Goal: Task Accomplishment & Management: Use online tool/utility

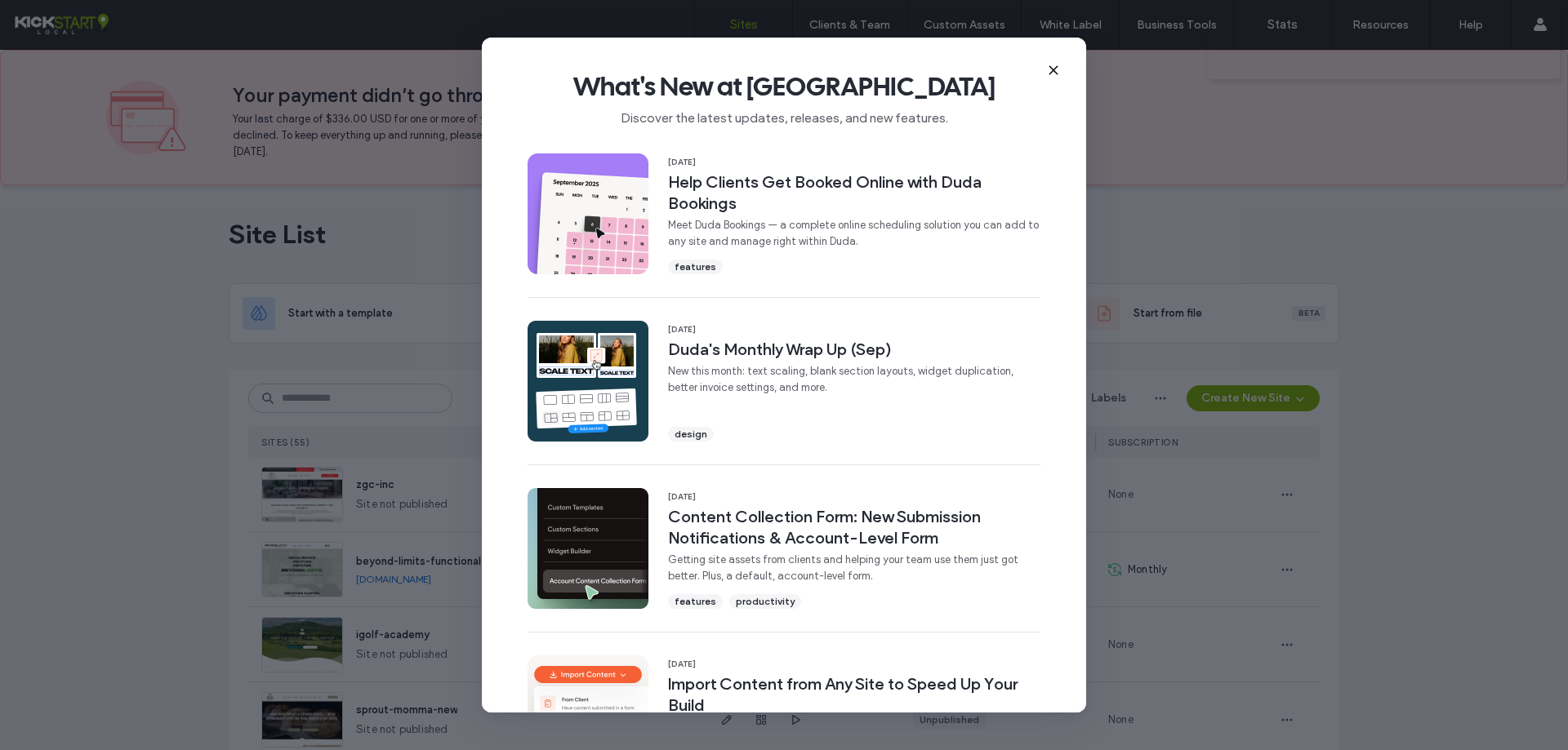
click at [1055, 68] on use at bounding box center [1053, 69] width 7 height 7
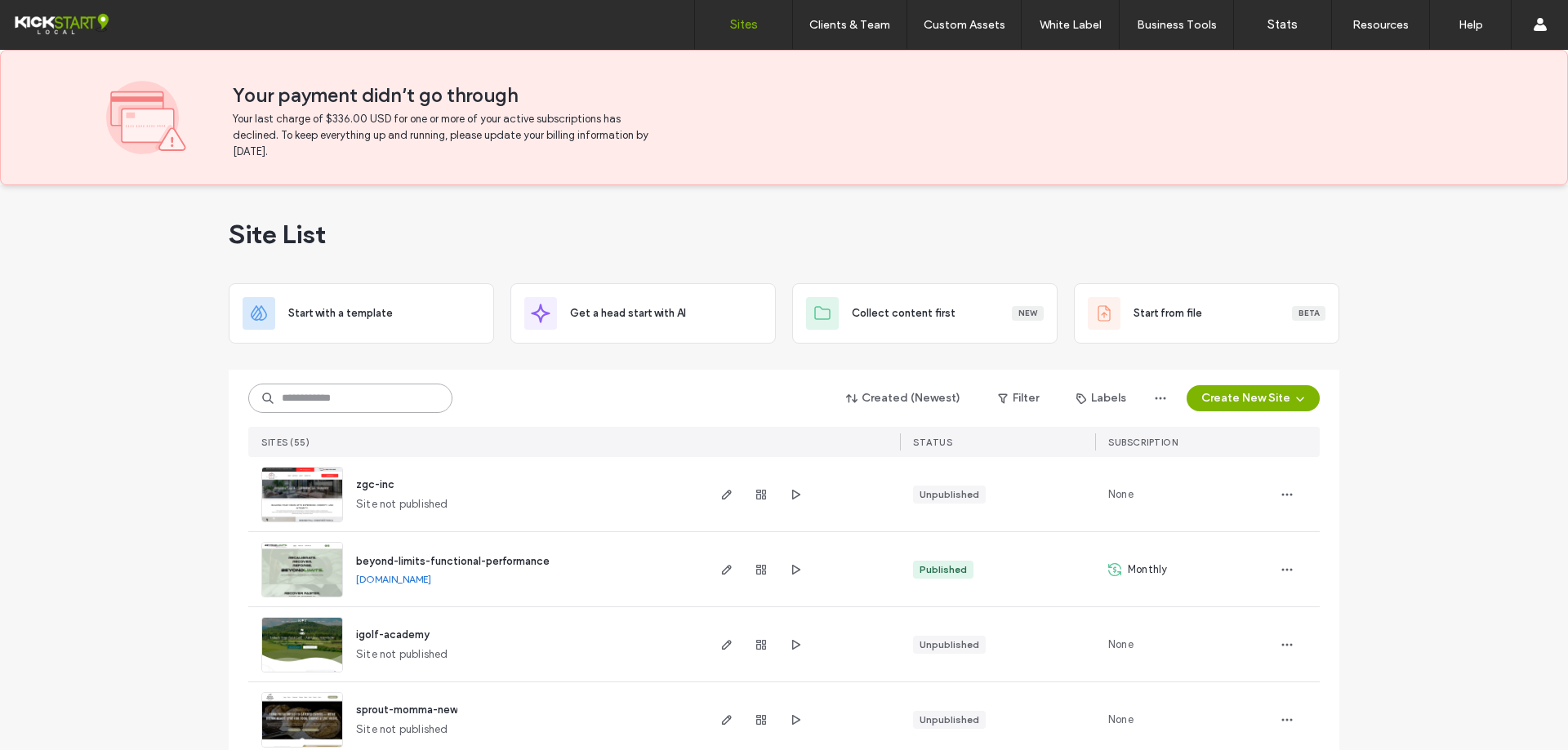
click at [379, 406] on input at bounding box center [351, 398] width 204 height 29
paste input "********"
type input "********"
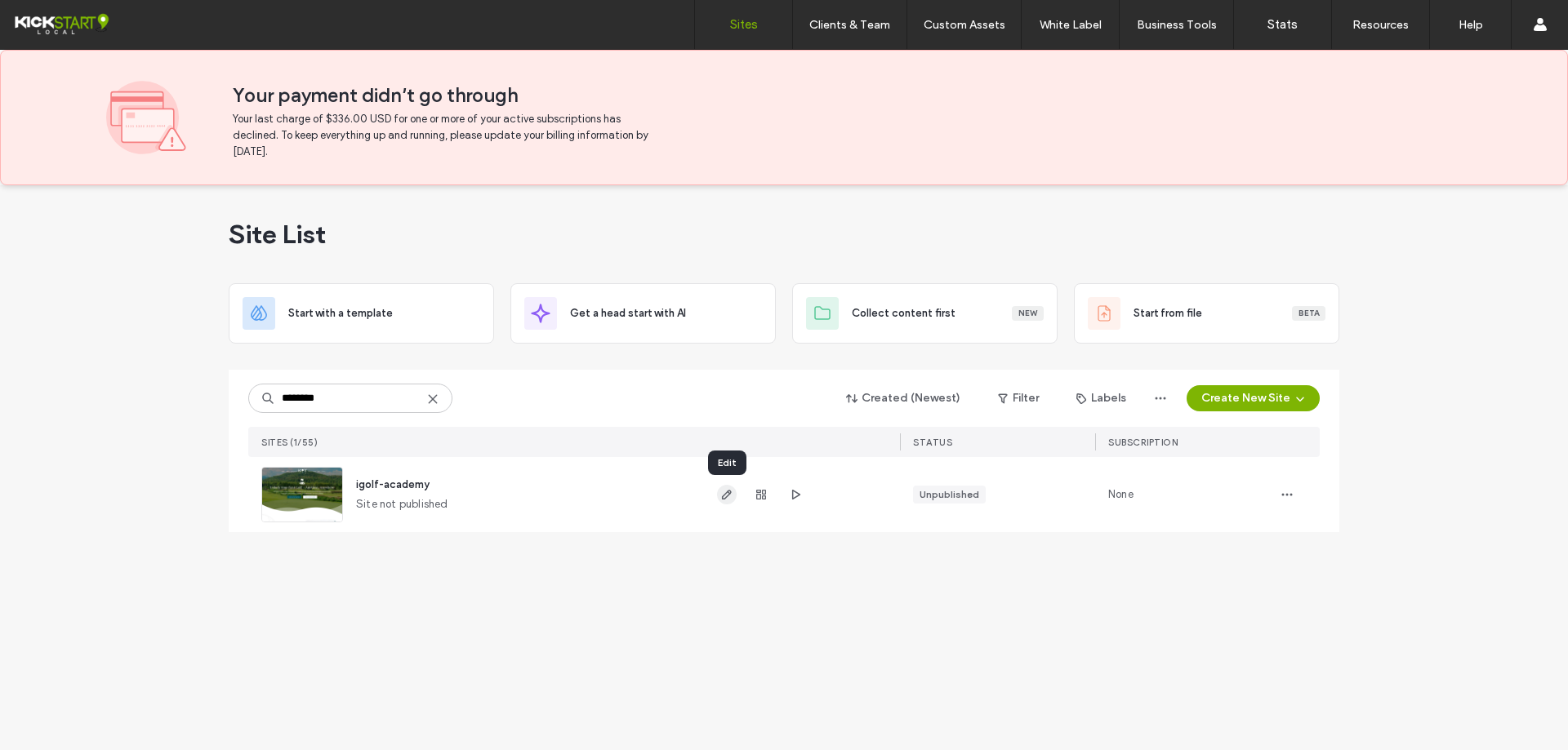
click at [731, 502] on span "button" at bounding box center [727, 495] width 20 height 20
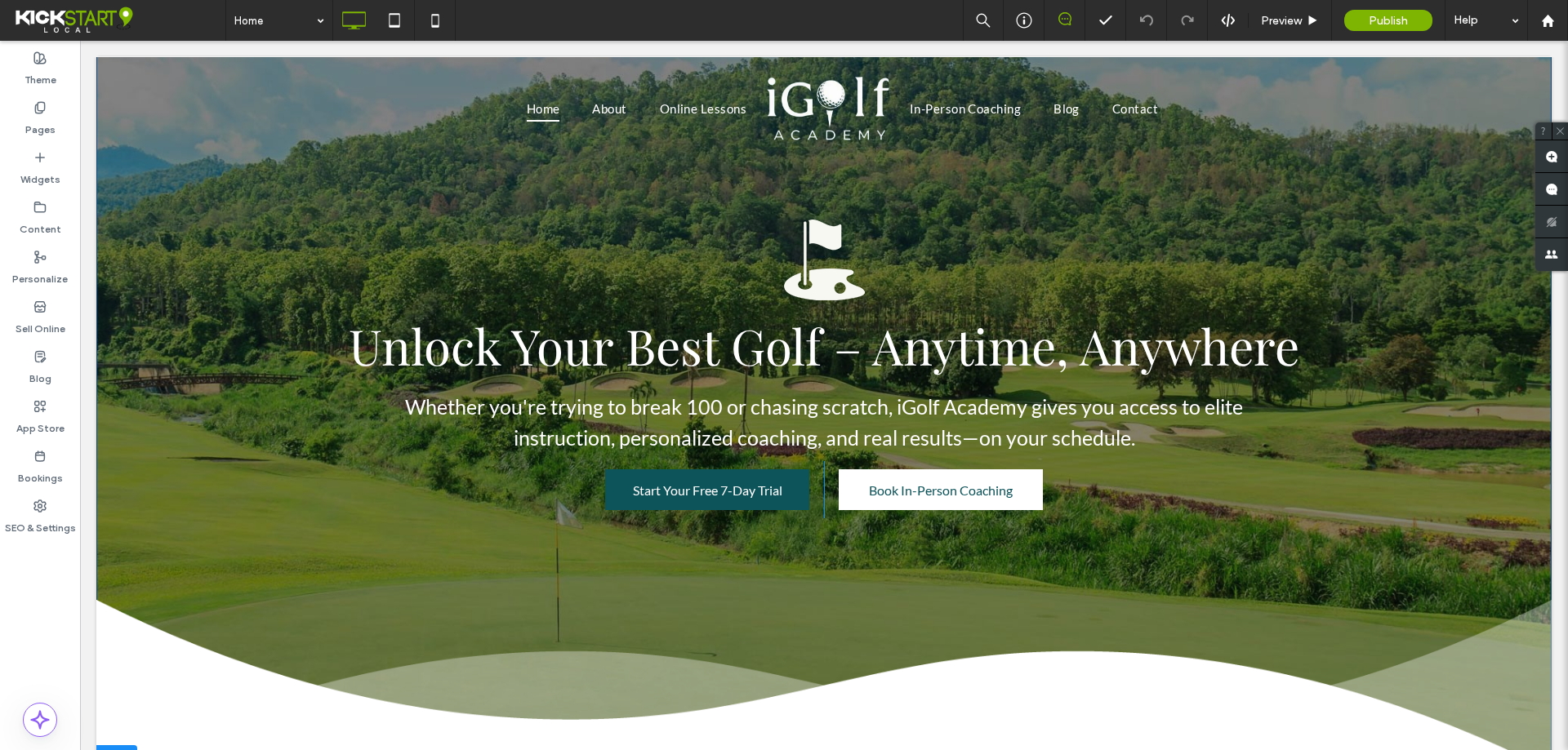
click at [216, 288] on div "Unlock Your Best Golf – Anytime, Anywhere Whether you're trying to break 100 or…" at bounding box center [824, 495] width 1455 height 552
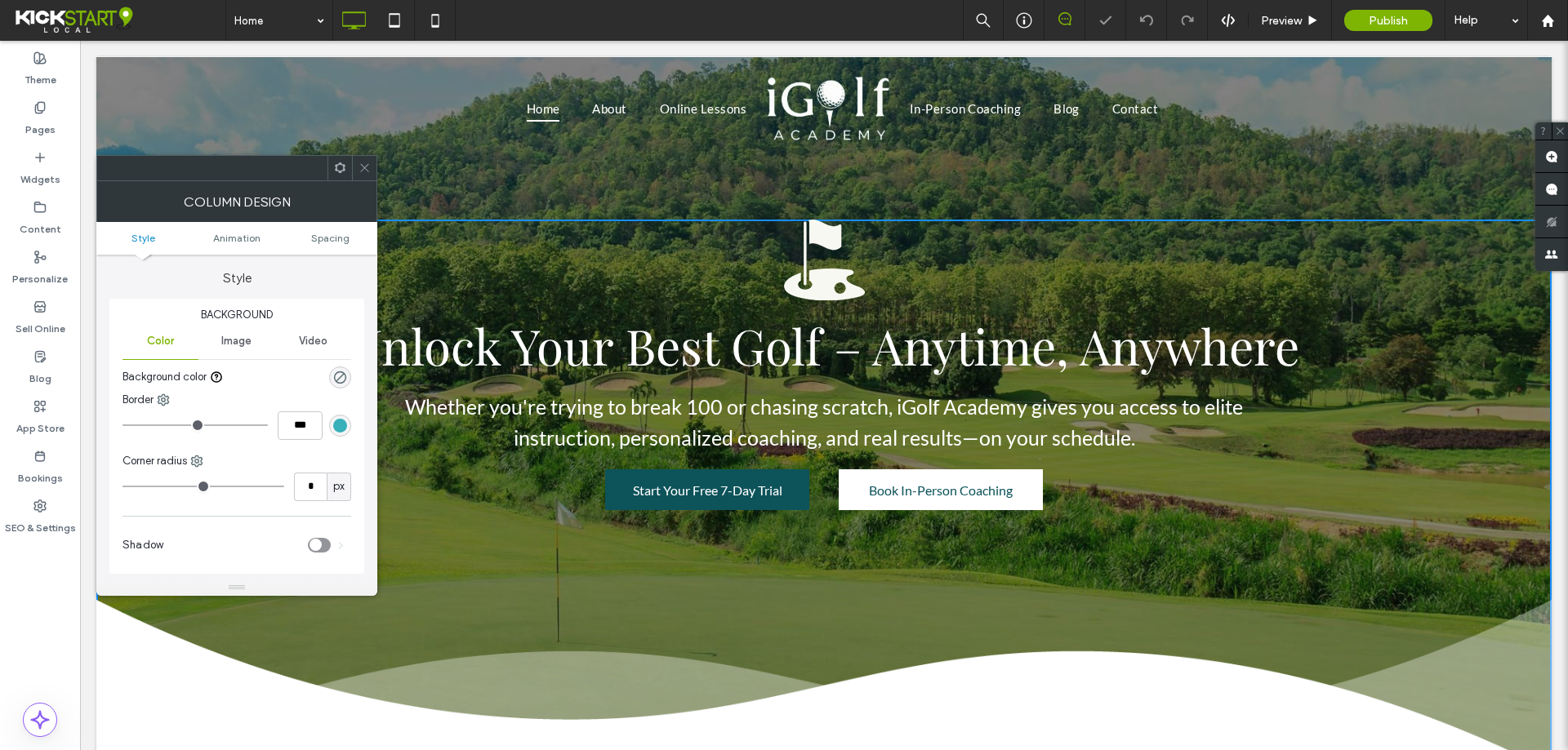
click at [364, 165] on icon at bounding box center [365, 168] width 12 height 12
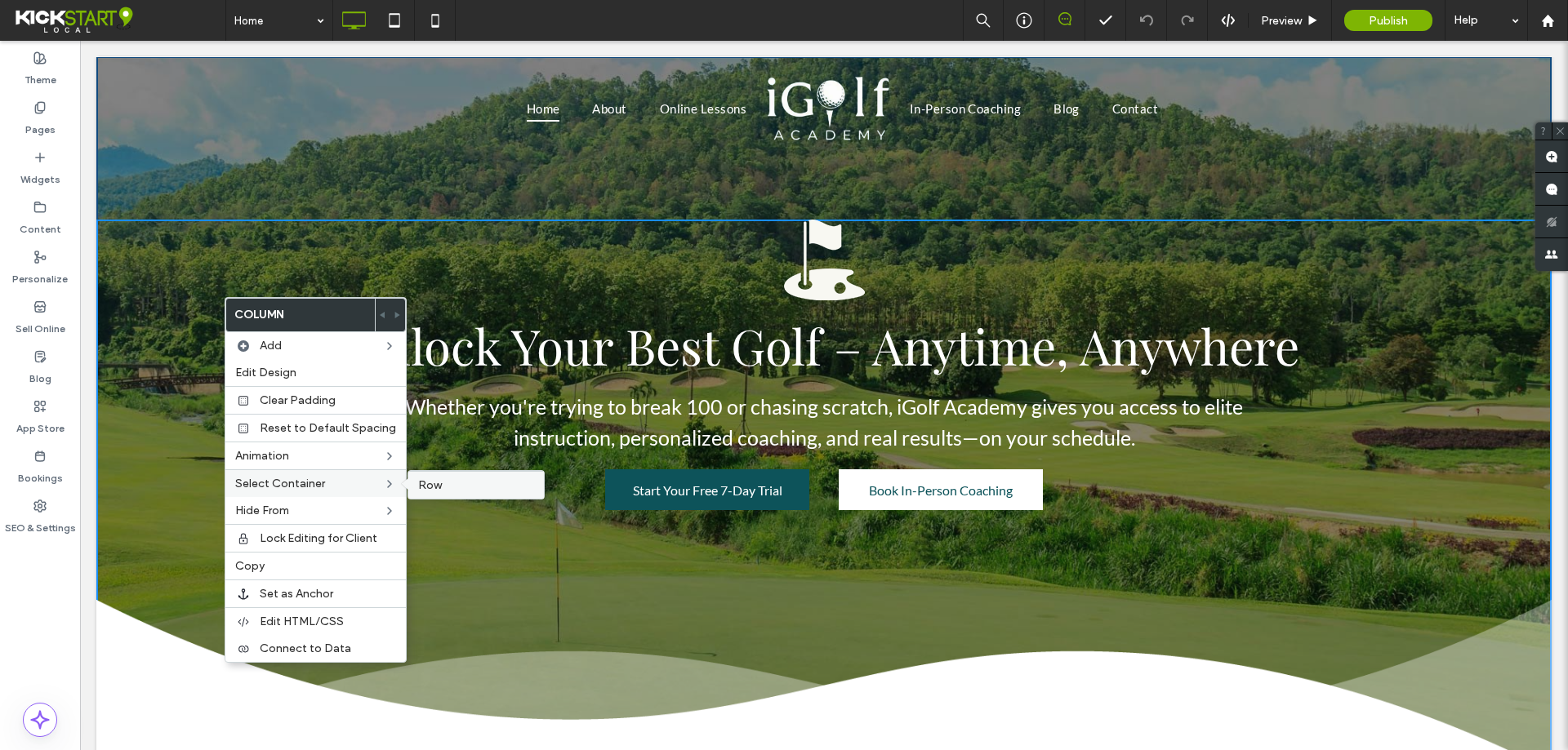
drag, startPoint x: 417, startPoint y: 488, endPoint x: 334, endPoint y: 448, distance: 92.1
click at [418, 488] on span "Row" at bounding box center [430, 485] width 23 height 14
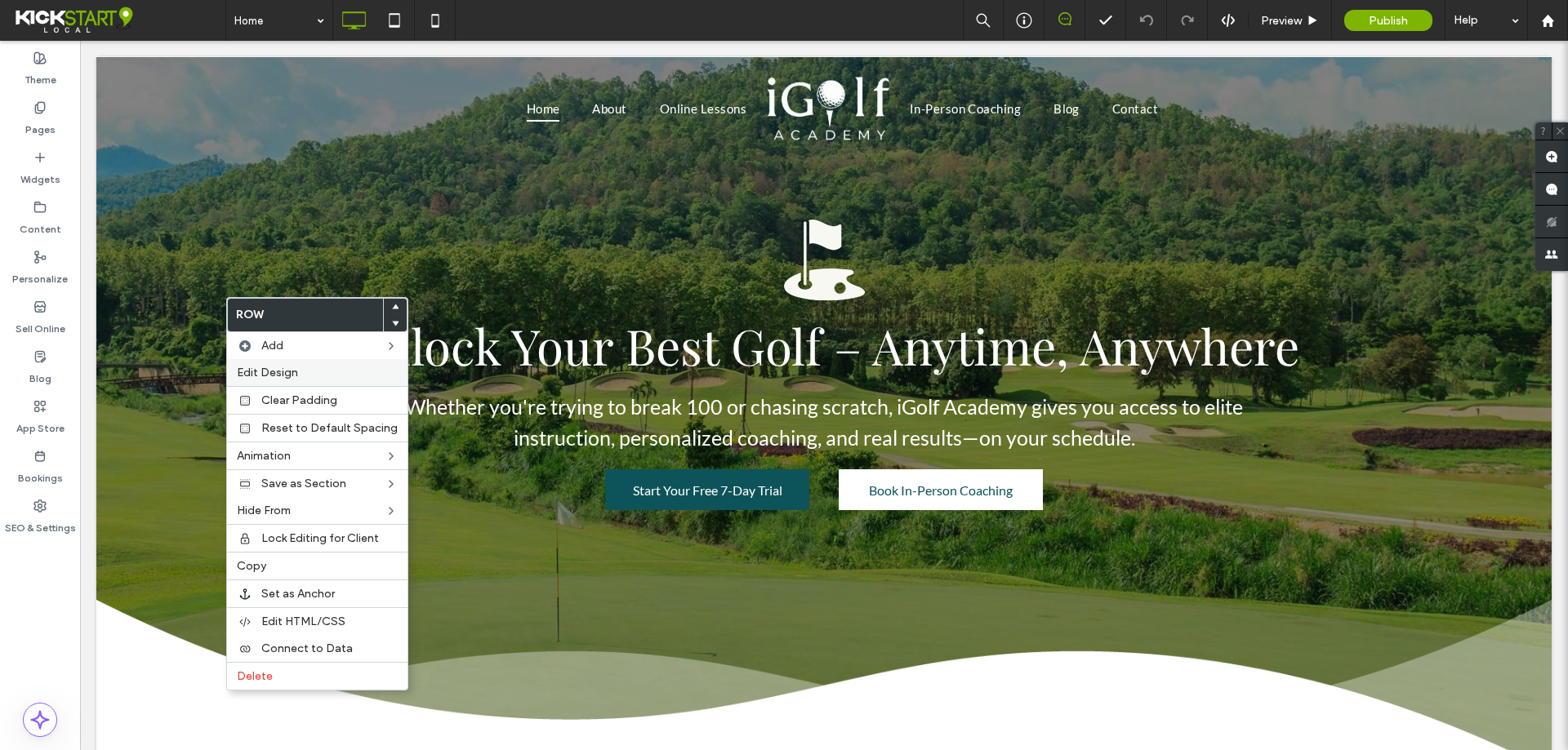
click at [312, 372] on label "Edit Design" at bounding box center [317, 372] width 161 height 14
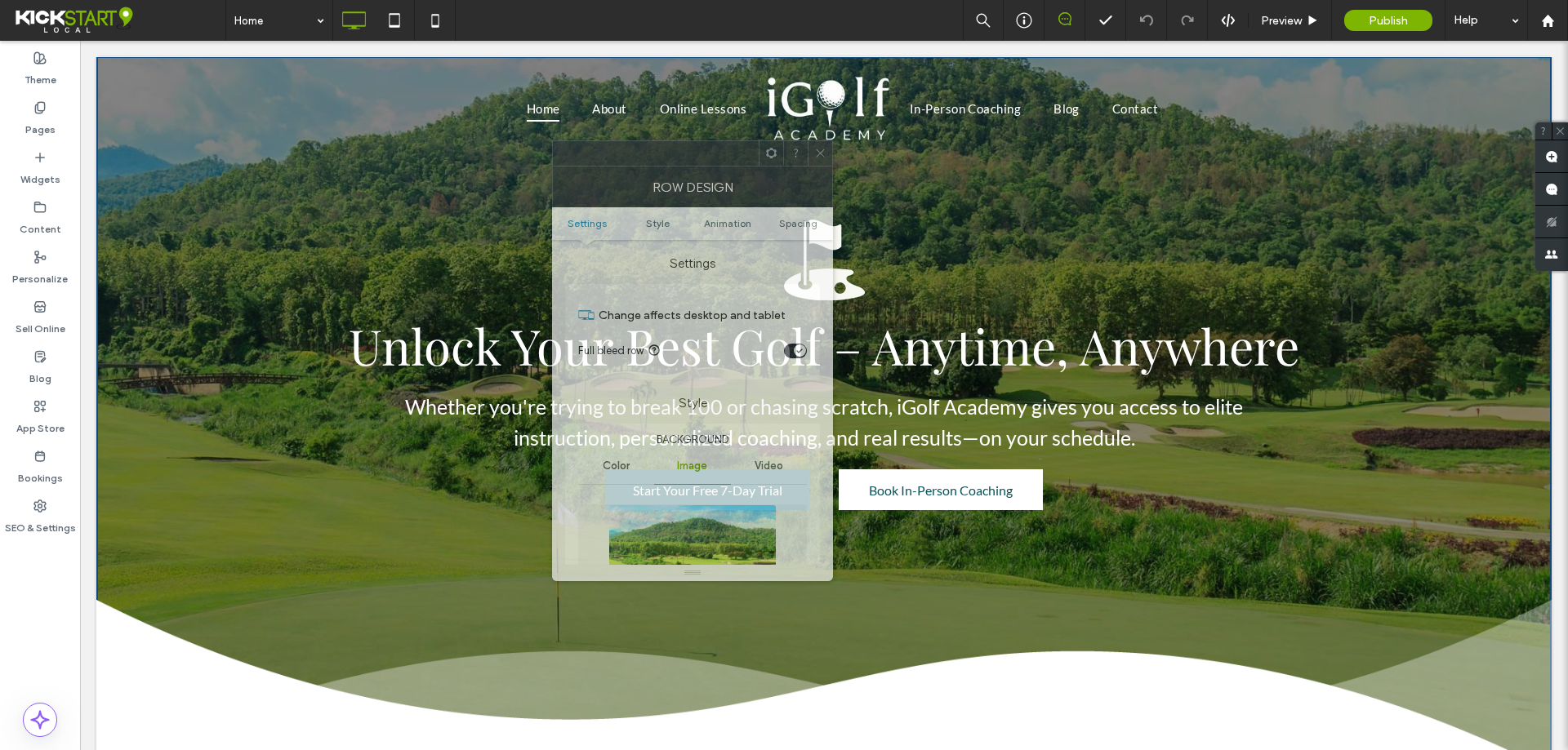
drag, startPoint x: 251, startPoint y: 174, endPoint x: 712, endPoint y: 157, distance: 461.3
click at [712, 157] on div at bounding box center [656, 153] width 206 height 24
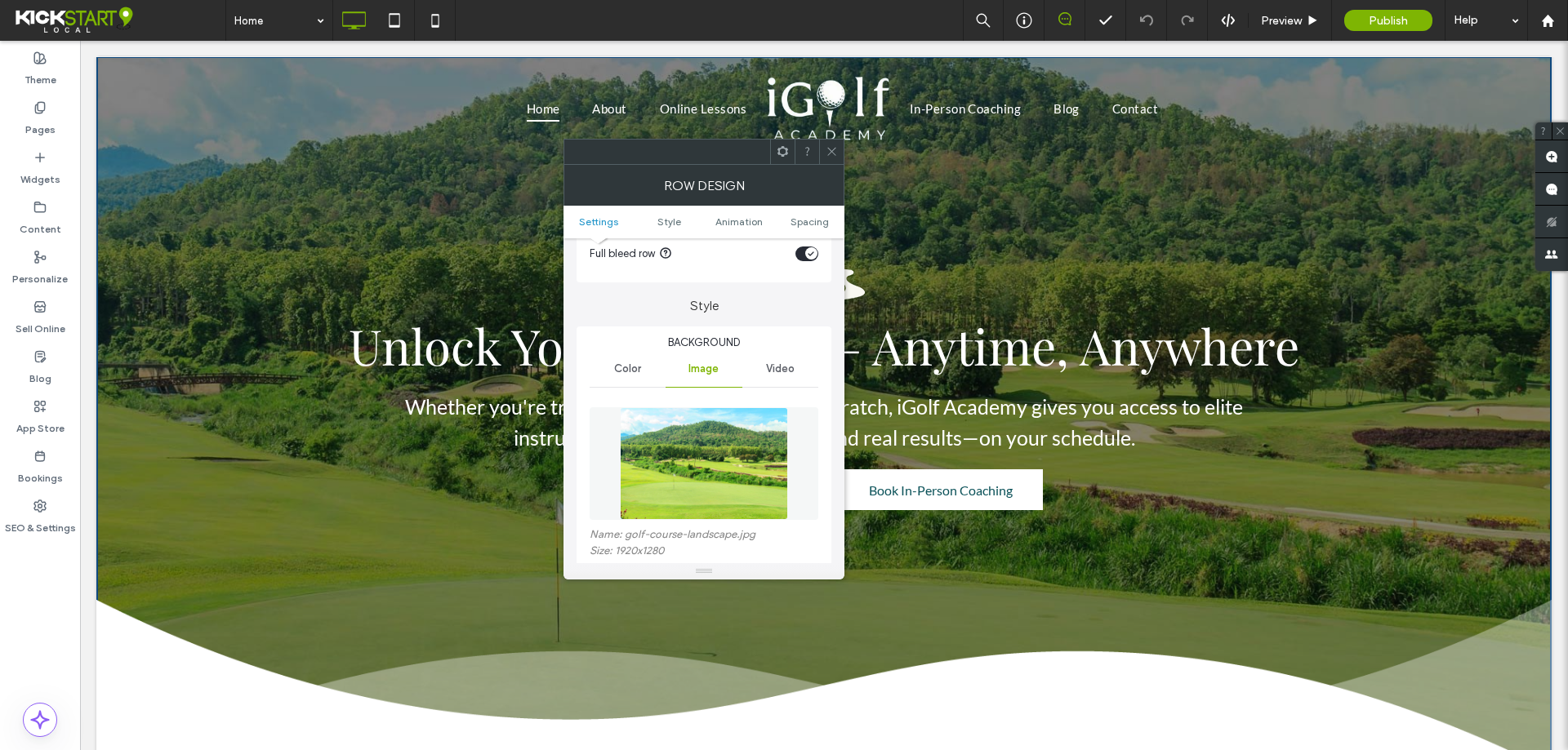
scroll to position [245, 0]
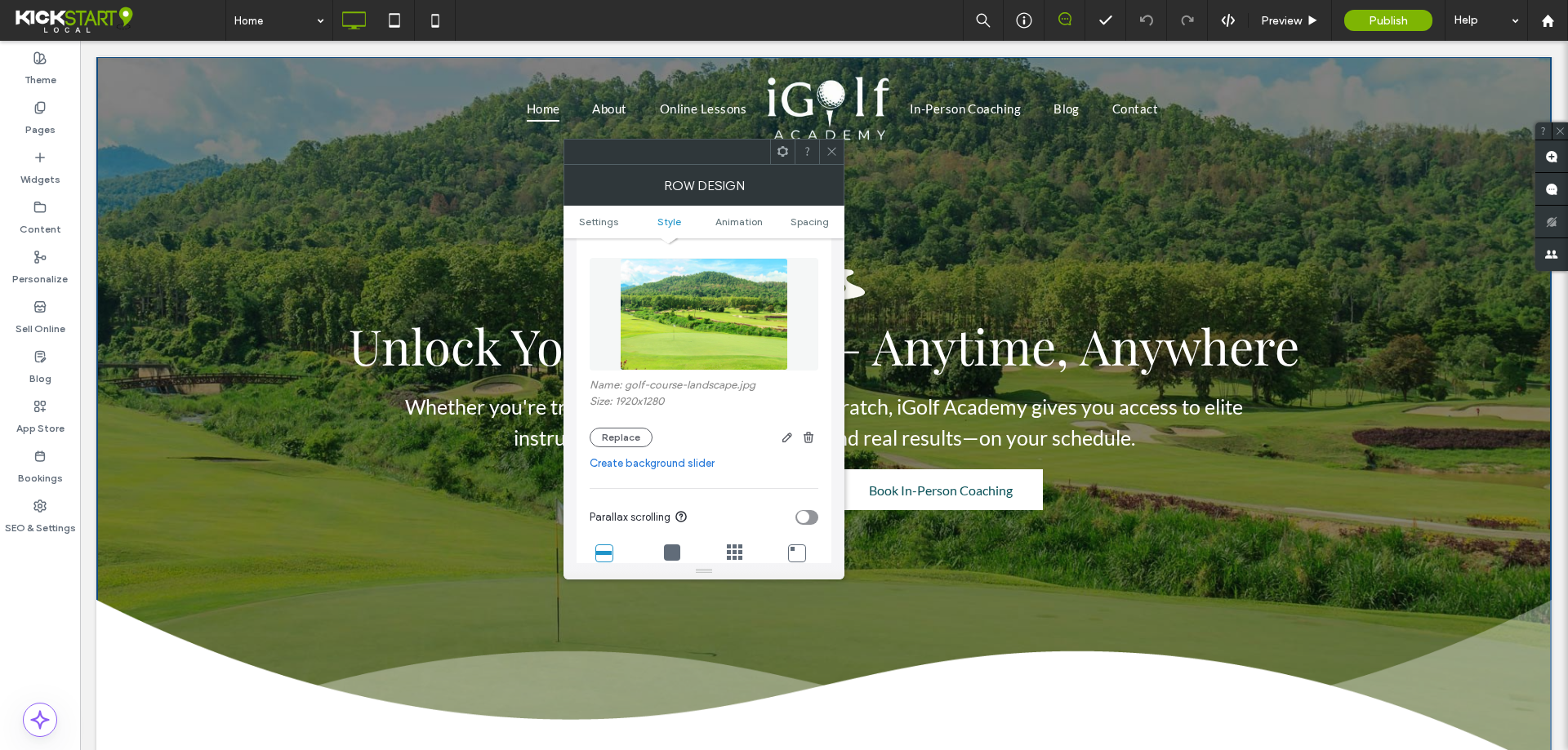
click at [836, 146] on icon at bounding box center [832, 152] width 12 height 12
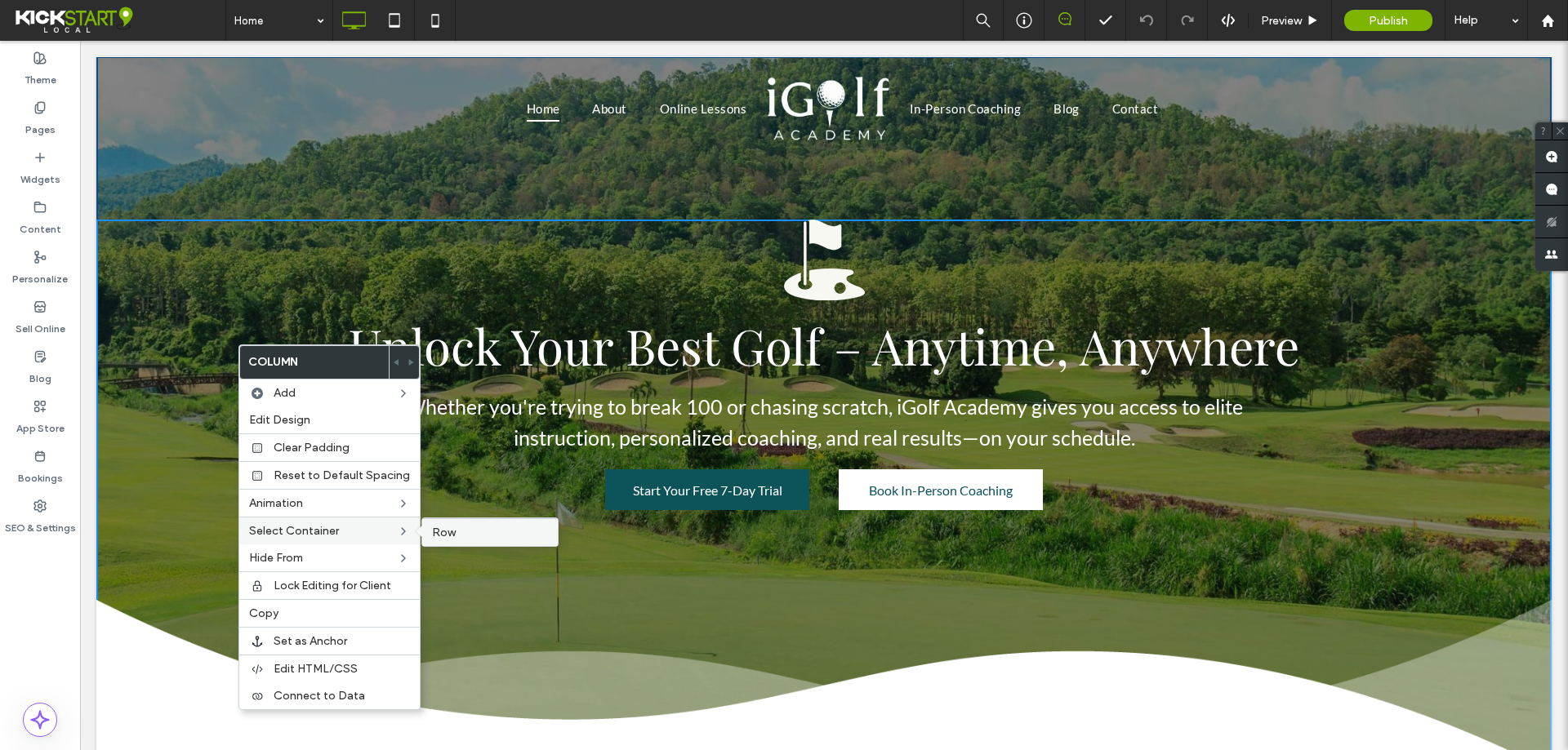
click at [453, 534] on label "Row" at bounding box center [490, 533] width 116 height 14
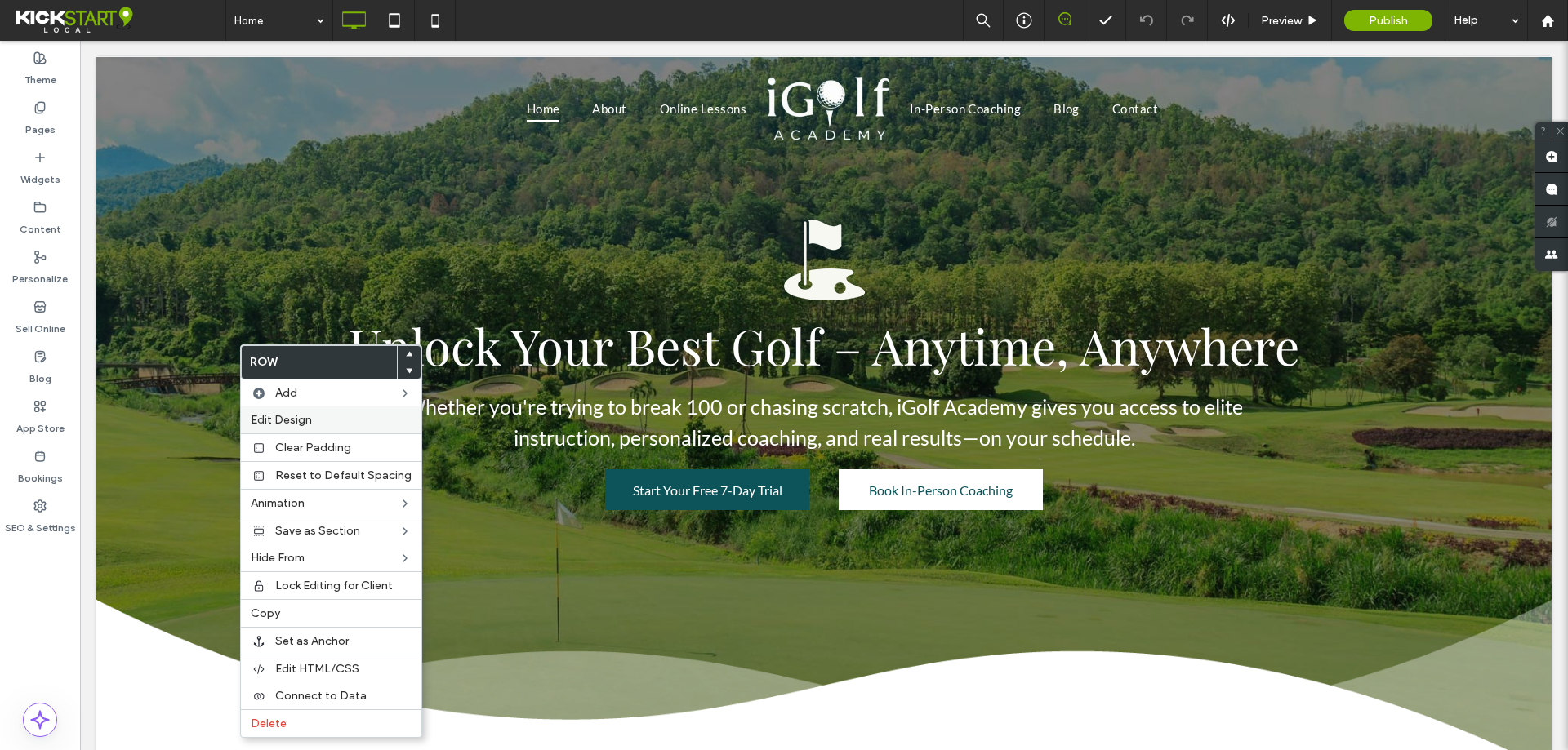
click at [330, 428] on div "Edit Design" at bounding box center [331, 419] width 180 height 27
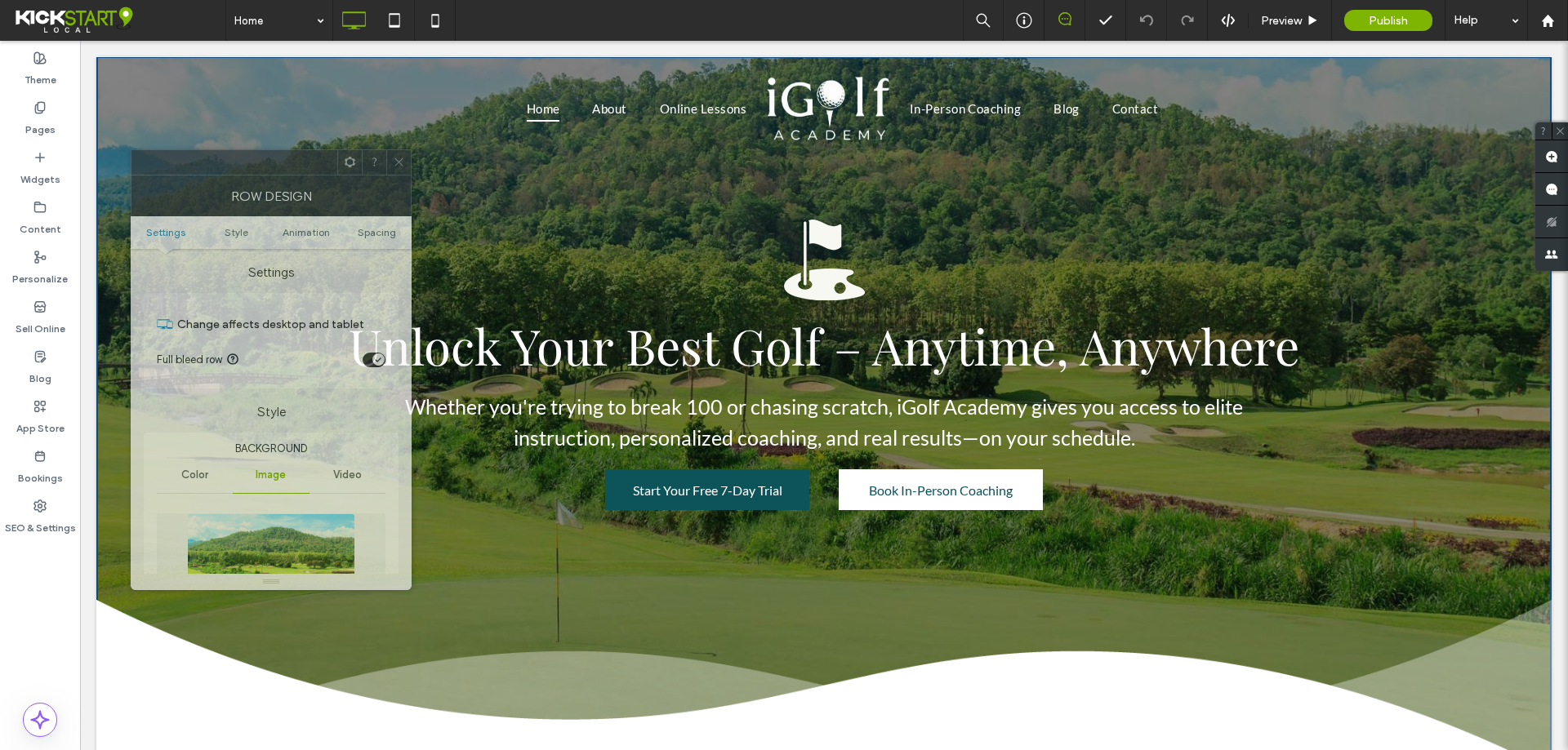
drag, startPoint x: 268, startPoint y: 178, endPoint x: 595, endPoint y: 148, distance: 328.4
click at [411, 176] on div "Row Design" at bounding box center [271, 196] width 281 height 41
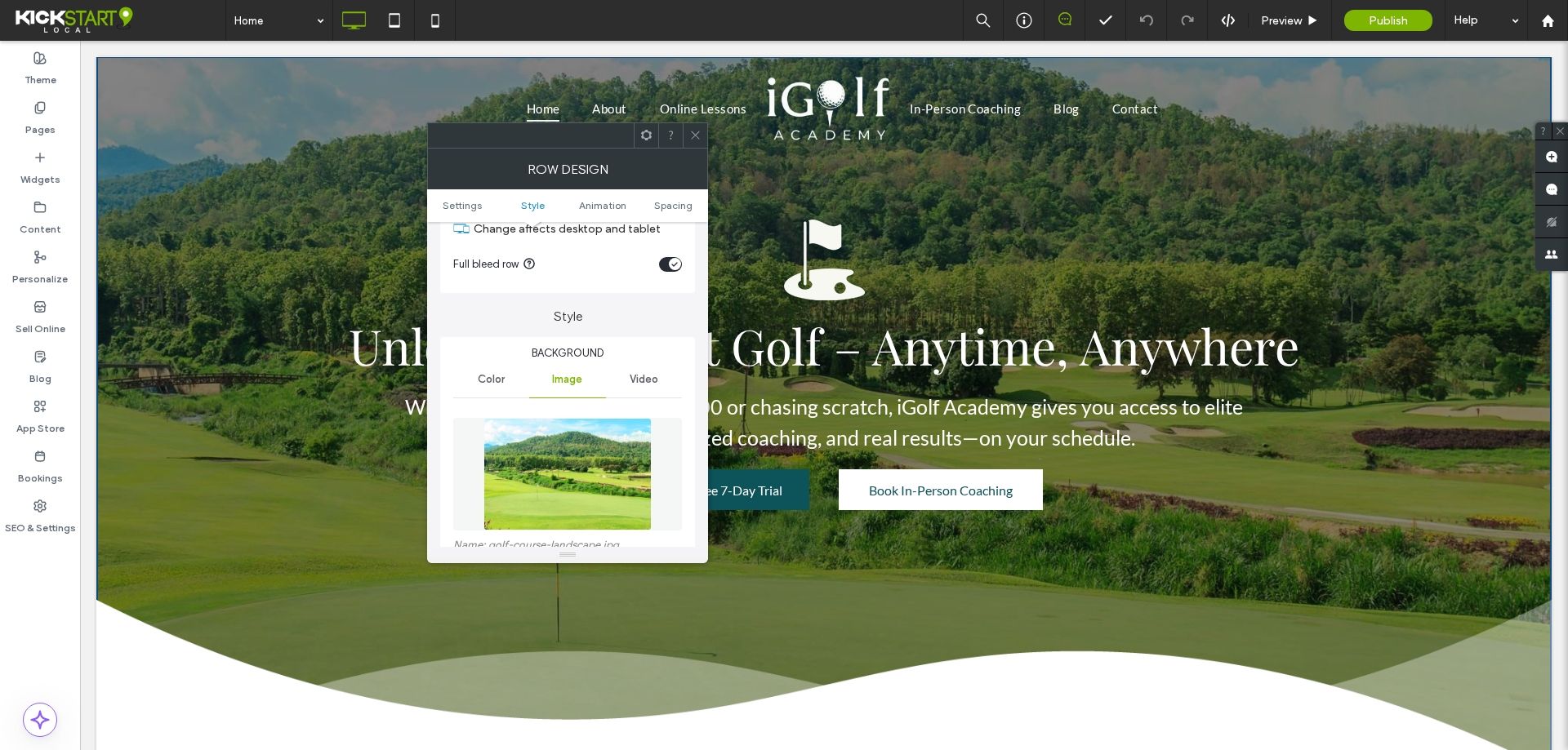
scroll to position [164, 0]
